Goal: Book appointment/travel/reservation

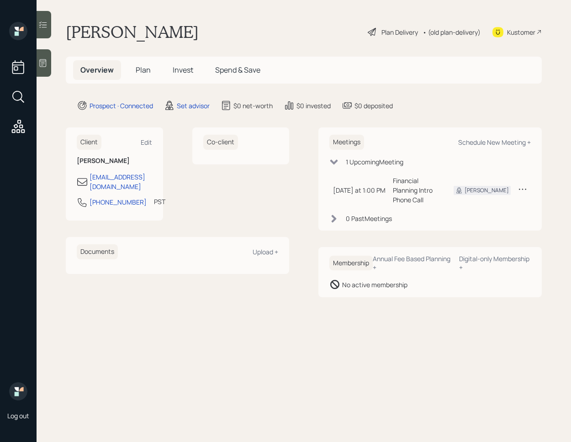
click at [504, 147] on div "Meetings Schedule New Meeting +" at bounding box center [429, 142] width 201 height 15
click at [501, 142] on div "Schedule New Meeting +" at bounding box center [494, 142] width 73 height 9
select select "round-[PERSON_NAME]"
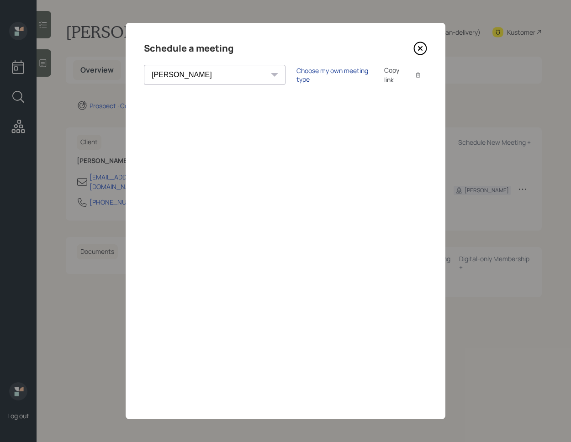
click at [296, 78] on div "Choose my own meeting type" at bounding box center [334, 74] width 77 height 17
click at [422, 53] on icon at bounding box center [420, 49] width 14 height 14
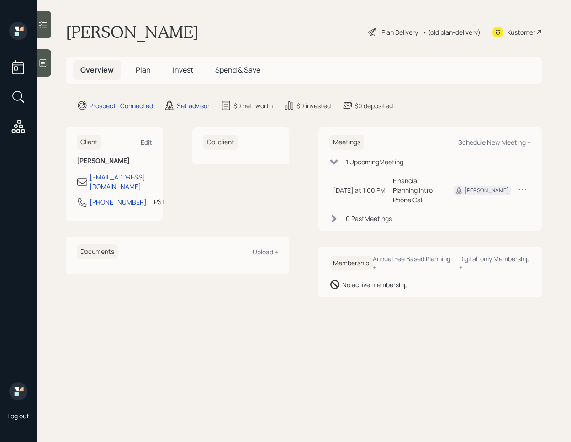
click at [48, 68] on div at bounding box center [44, 62] width 15 height 27
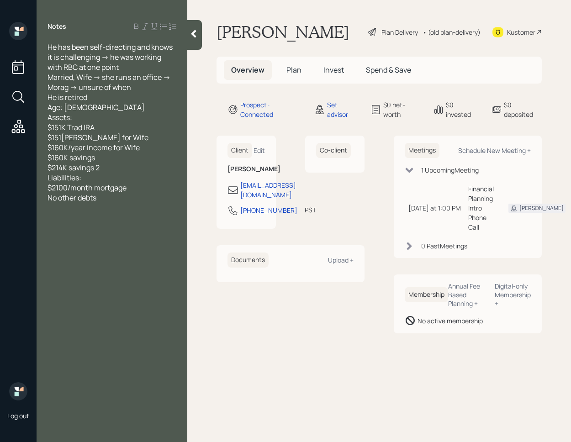
click at [199, 33] on div at bounding box center [194, 35] width 15 height 30
